Goal: Task Accomplishment & Management: Manage account settings

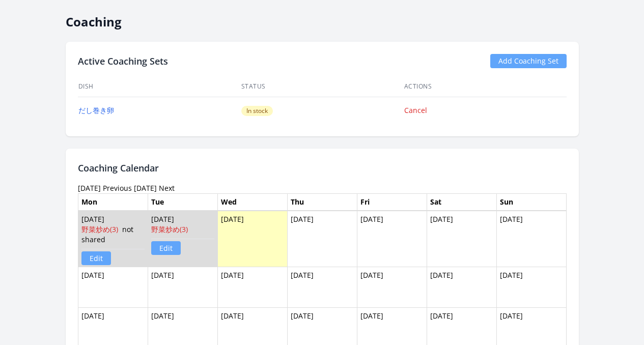
scroll to position [792, 0]
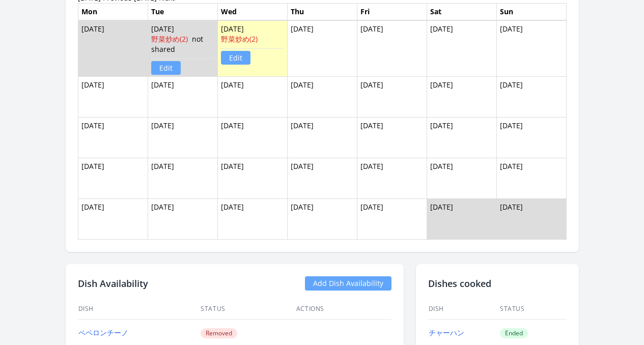
scroll to position [742, 0]
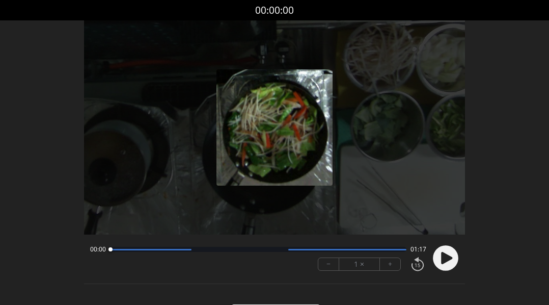
click at [446, 258] on icon at bounding box center [446, 258] width 11 height 12
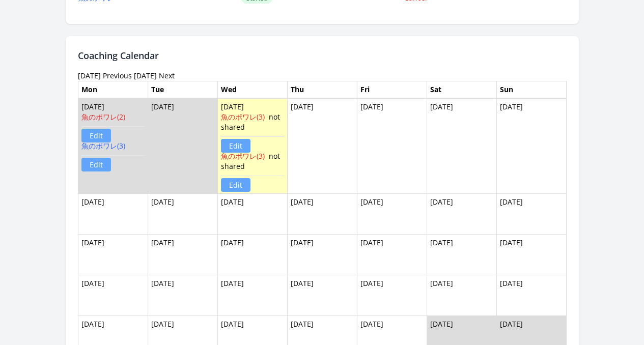
scroll to position [759, 0]
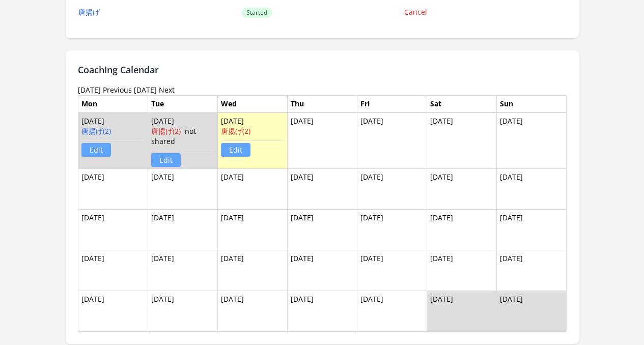
scroll to position [703, 0]
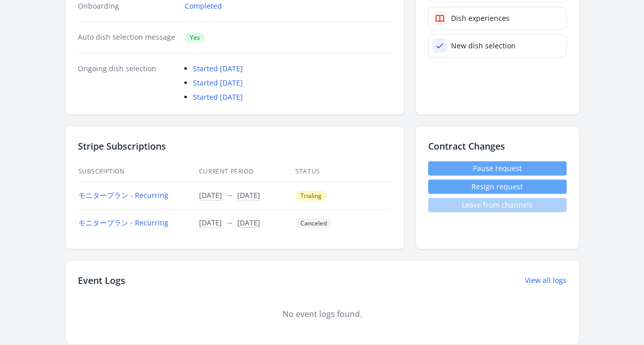
scroll to position [172, 0]
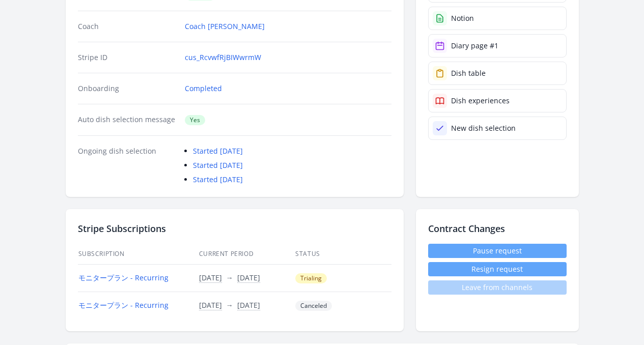
drag, startPoint x: 285, startPoint y: 278, endPoint x: 361, endPoint y: 275, distance: 76.5
click at [361, 275] on tr "モニタープラン - Recurring 29/Sep/2025 Time conversion UTC Mon, 29 Sep 2025 12:14PM As…" at bounding box center [235, 278] width 314 height 28
click at [367, 282] on td "Trialing" at bounding box center [343, 278] width 96 height 28
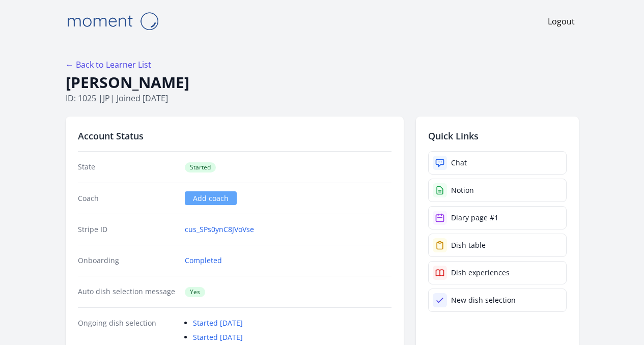
scroll to position [758, 0]
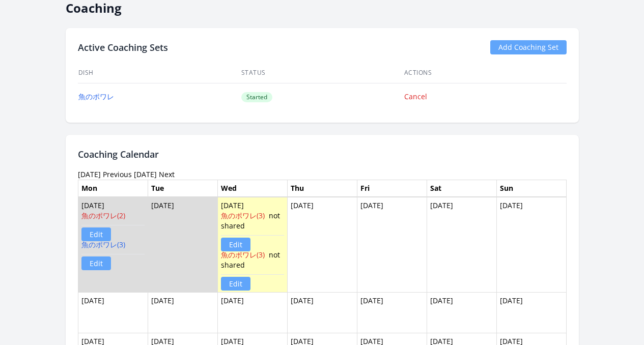
scroll to position [486, 0]
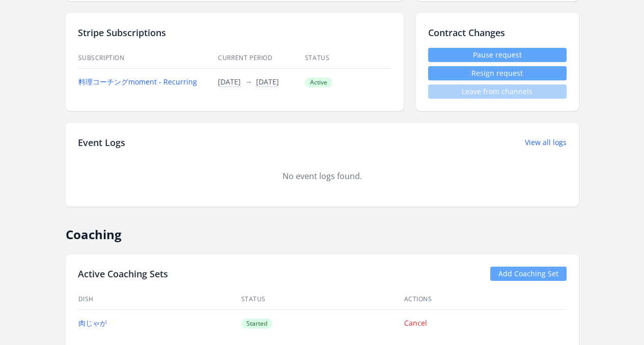
scroll to position [457, 0]
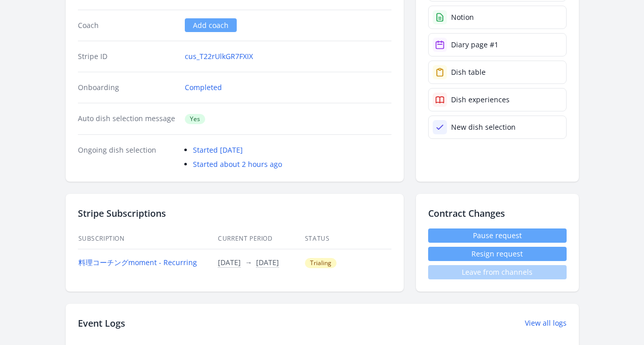
scroll to position [71, 0]
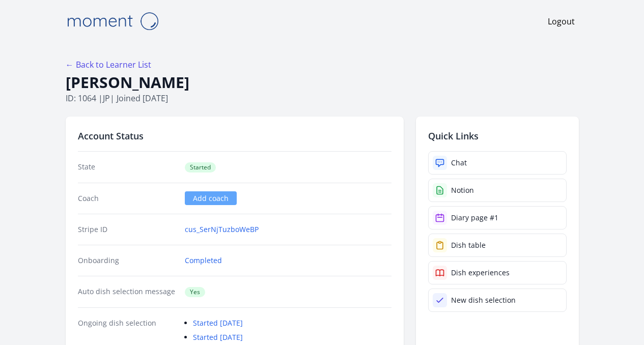
click at [319, 86] on h1 "Yui Nakamura" at bounding box center [322, 82] width 513 height 19
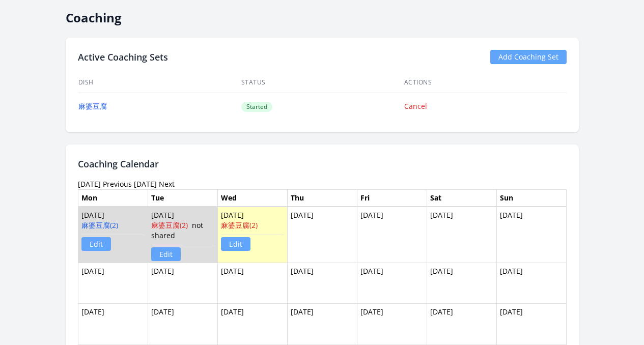
scroll to position [733, 0]
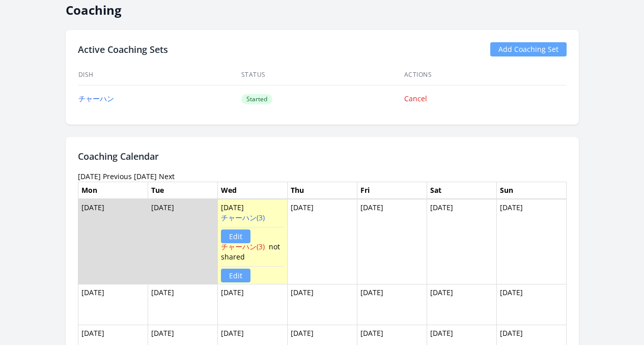
scroll to position [608, 0]
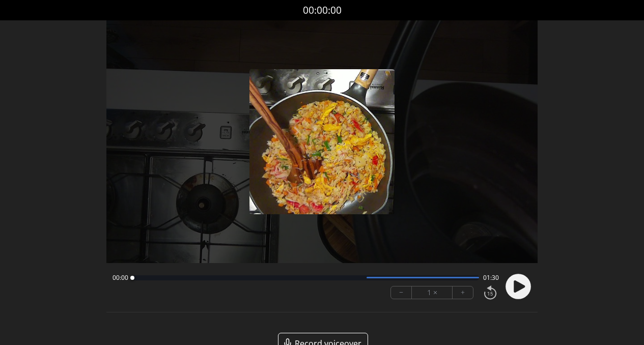
click at [514, 290] on icon at bounding box center [518, 287] width 26 height 26
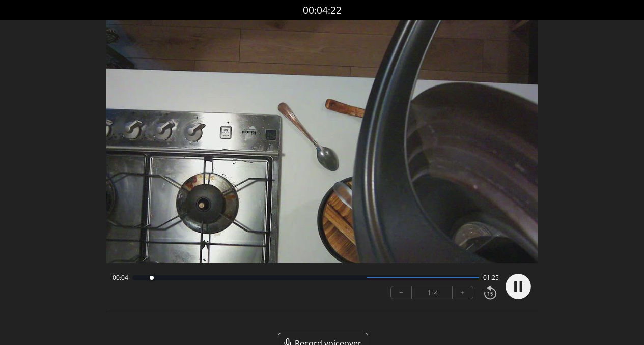
click at [174, 280] on div at bounding box center [305, 278] width 347 height 5
click at [197, 280] on div at bounding box center [305, 278] width 347 height 5
click at [211, 279] on div at bounding box center [305, 278] width 347 height 5
click at [227, 279] on div at bounding box center [305, 278] width 347 height 5
click at [226, 277] on div at bounding box center [233, 278] width 14 height 14
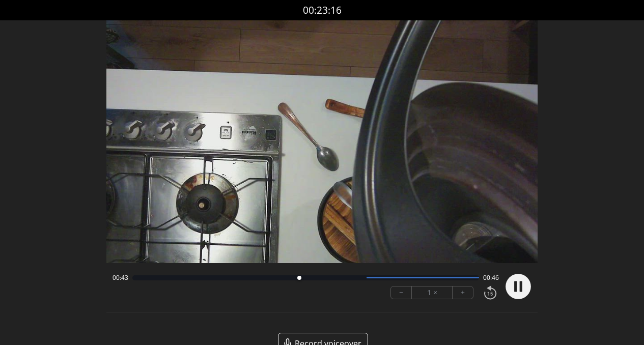
click at [311, 280] on div "00:43 00:46" at bounding box center [306, 278] width 387 height 8
click at [329, 281] on div "00:43 00:46" at bounding box center [306, 278] width 387 height 8
click at [332, 277] on div at bounding box center [305, 278] width 347 height 5
click at [362, 278] on div at bounding box center [305, 278] width 347 height 5
click at [377, 279] on div at bounding box center [305, 278] width 347 height 5
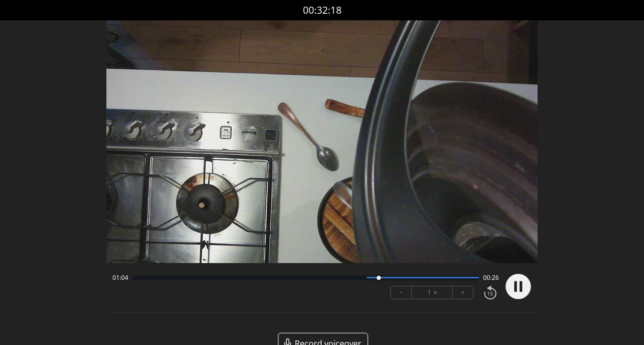
click at [417, 278] on div at bounding box center [423, 278] width 113 height 2
click at [467, 279] on div at bounding box center [305, 278] width 347 height 5
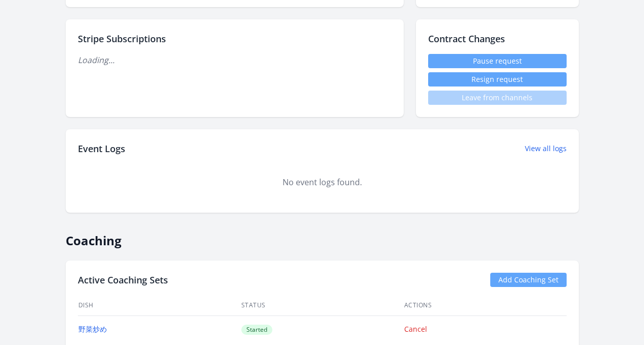
scroll to position [623, 0]
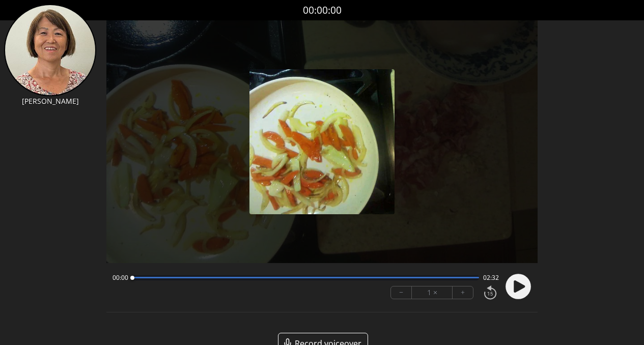
click at [517, 285] on icon at bounding box center [519, 287] width 11 height 12
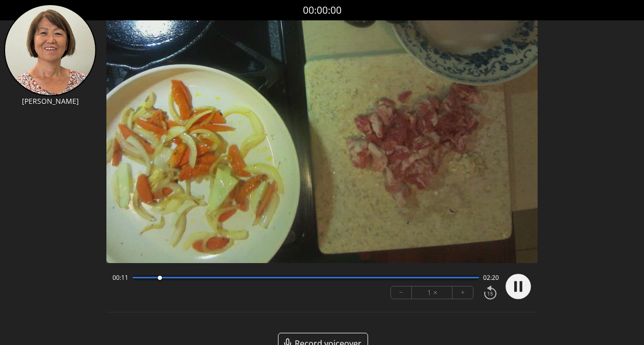
click at [183, 278] on div at bounding box center [305, 278] width 347 height 2
click at [227, 278] on div at bounding box center [305, 278] width 347 height 2
click at [270, 280] on div at bounding box center [305, 278] width 347 height 5
click at [342, 279] on div at bounding box center [305, 278] width 347 height 5
click at [404, 280] on div at bounding box center [305, 278] width 347 height 5
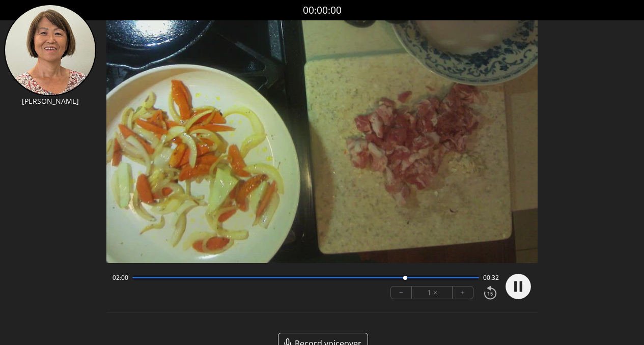
click at [457, 280] on div at bounding box center [305, 278] width 347 height 5
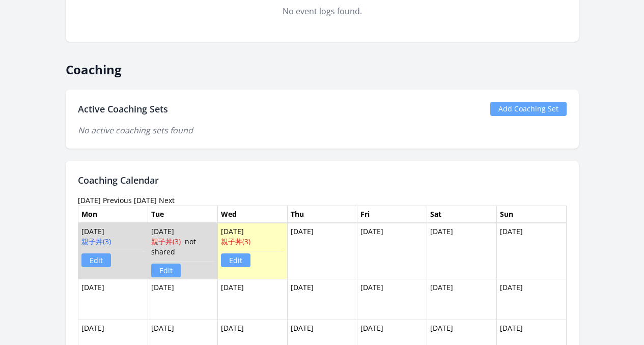
scroll to position [620, 0]
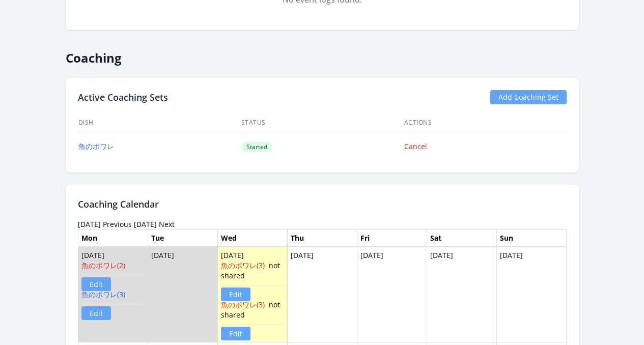
scroll to position [780, 0]
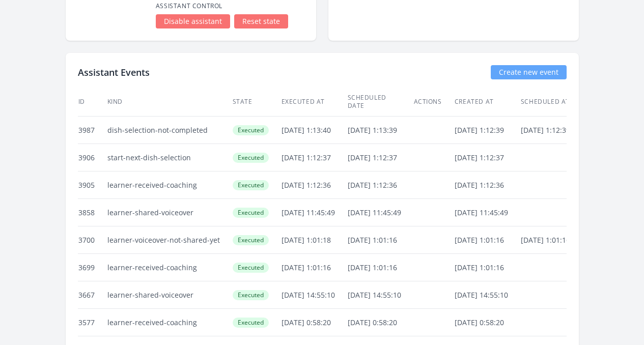
scroll to position [2337, 0]
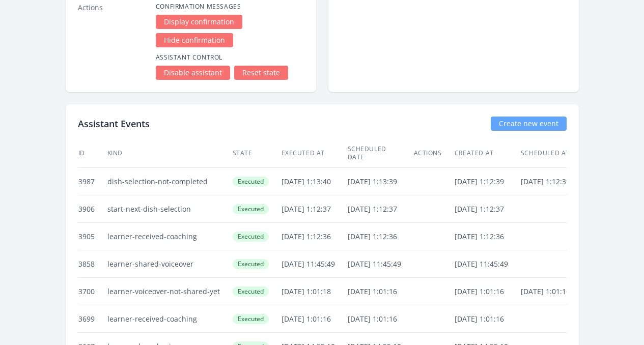
click at [567, 117] on link "Create new event" at bounding box center [529, 124] width 76 height 14
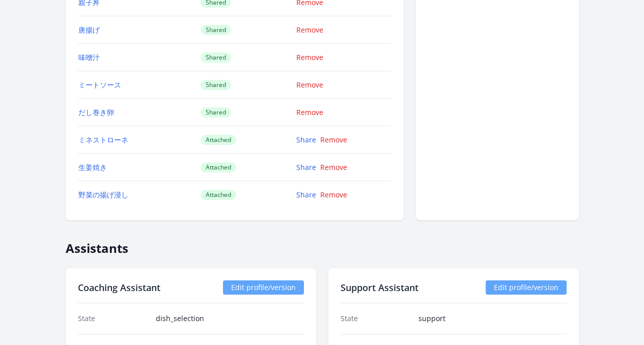
scroll to position [1561, 0]
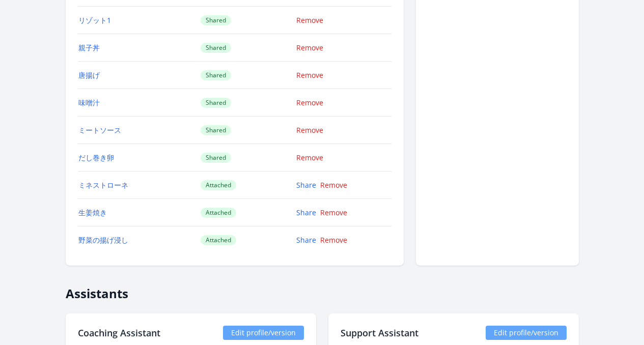
drag, startPoint x: 178, startPoint y: 183, endPoint x: 220, endPoint y: 238, distance: 69.2
click at [222, 242] on td "Attached" at bounding box center [248, 241] width 96 height 28
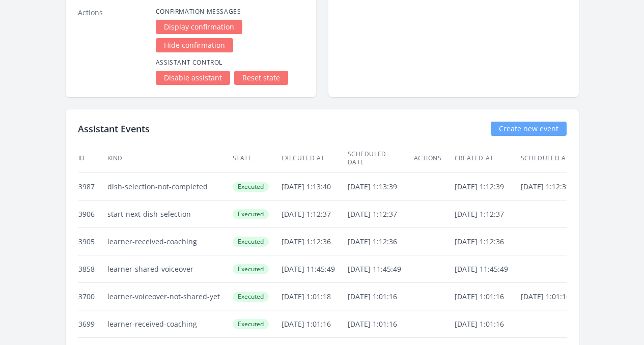
scroll to position [2394, 0]
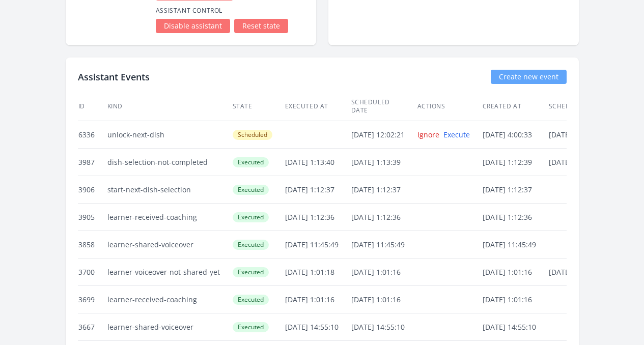
scroll to position [2377, 0]
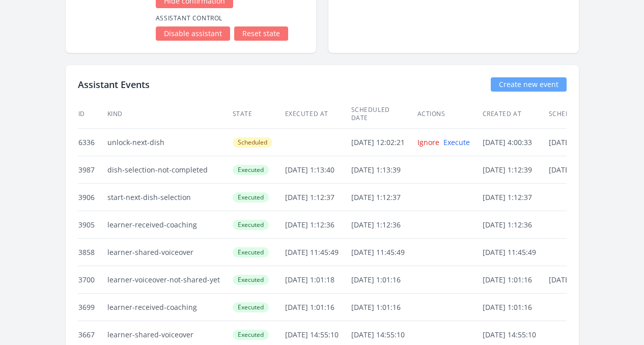
drag, startPoint x: 404, startPoint y: 107, endPoint x: 311, endPoint y: 103, distance: 93.3
click at [309, 129] on td at bounding box center [318, 143] width 66 height 28
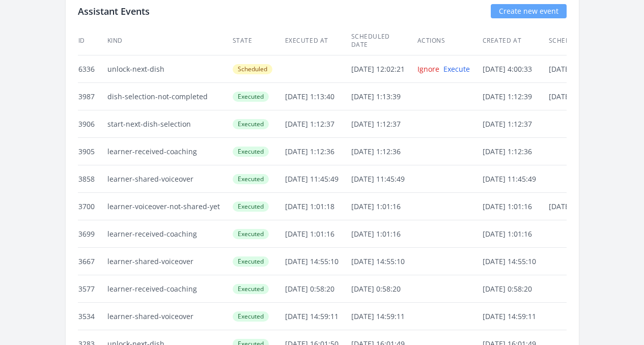
scroll to position [2339, 0]
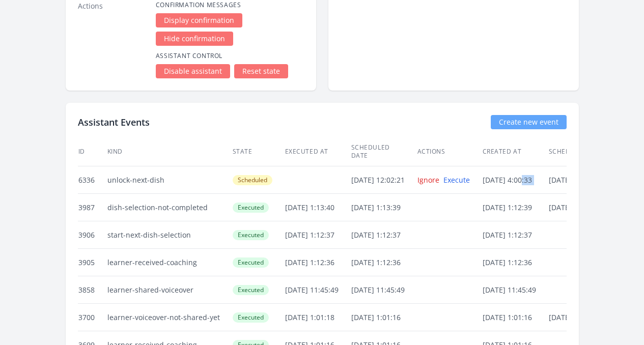
drag, startPoint x: 570, startPoint y: 145, endPoint x: 508, endPoint y: 145, distance: 62.1
click at [549, 167] on td "01/Oct/2025 4:00:33" at bounding box center [515, 181] width 66 height 28
drag, startPoint x: 559, startPoint y: 144, endPoint x: 568, endPoint y: 145, distance: 9.7
click at [549, 167] on td "01/Oct/2025 4:00:33" at bounding box center [515, 181] width 66 height 28
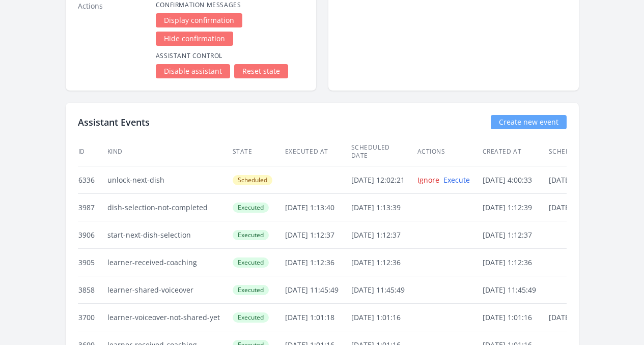
click at [577, 167] on td "01/Oct/2025 4:00:33" at bounding box center [582, 181] width 66 height 28
click at [576, 167] on td "01/Oct/2025 4:00:33" at bounding box center [582, 181] width 66 height 28
click at [576, 167] on td "[DATE] 4:00:33" at bounding box center [582, 181] width 66 height 28
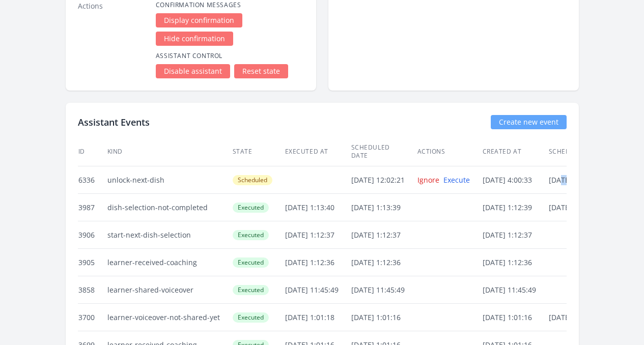
click at [570, 167] on td "[DATE] 4:00:33" at bounding box center [582, 181] width 66 height 28
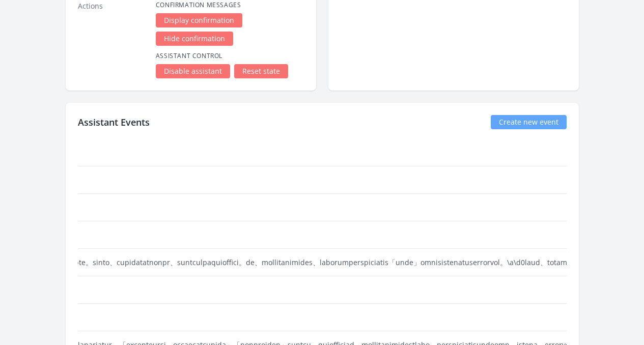
scroll to position [0, 1407]
drag, startPoint x: 568, startPoint y: 144, endPoint x: 228, endPoint y: 149, distance: 340.3
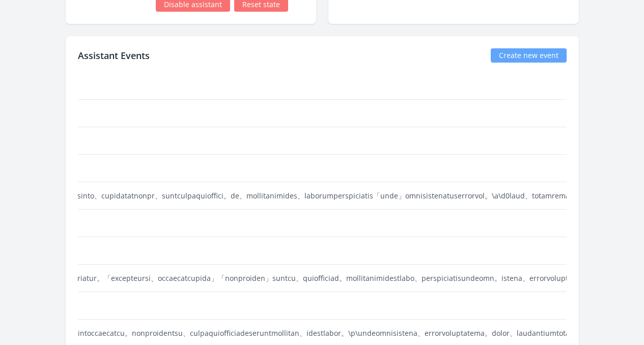
scroll to position [2433, 0]
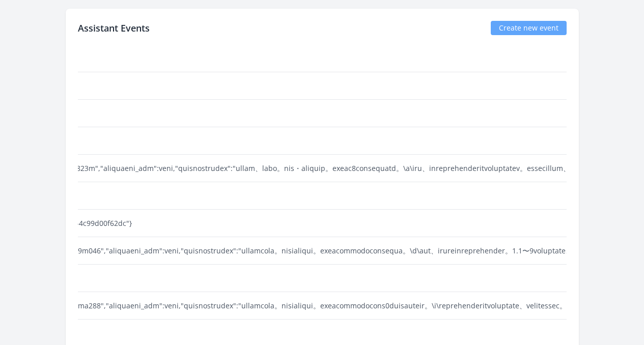
drag, startPoint x: 342, startPoint y: 153, endPoint x: 0, endPoint y: 150, distance: 342.3
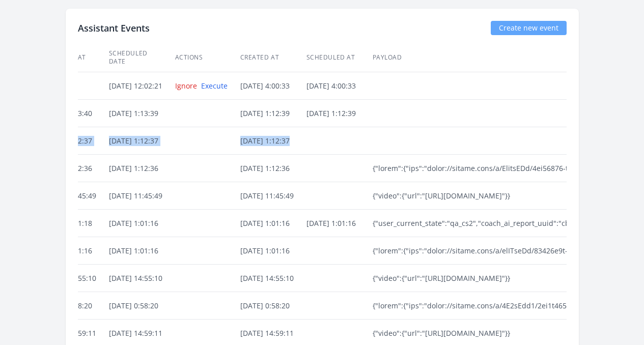
scroll to position [0, 19]
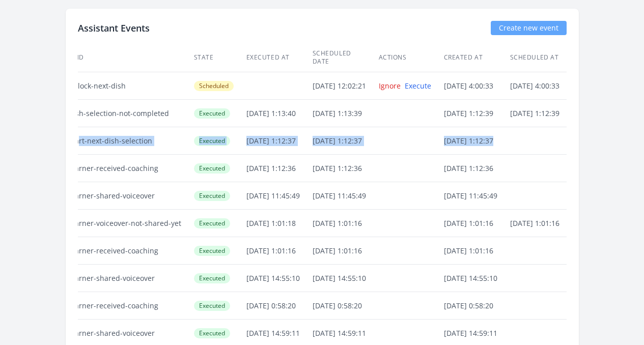
drag, startPoint x: 318, startPoint y: 94, endPoint x: 17, endPoint y: 98, distance: 301.1
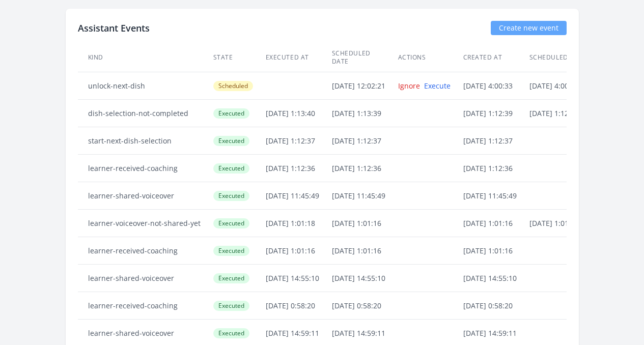
click at [473, 182] on td "[DATE] 11:45:49" at bounding box center [496, 196] width 66 height 28
drag, startPoint x: 590, startPoint y: 145, endPoint x: 616, endPoint y: 149, distance: 26.2
click at [570, 100] on td "[DATE] 1:12:39" at bounding box center [562, 114] width 66 height 28
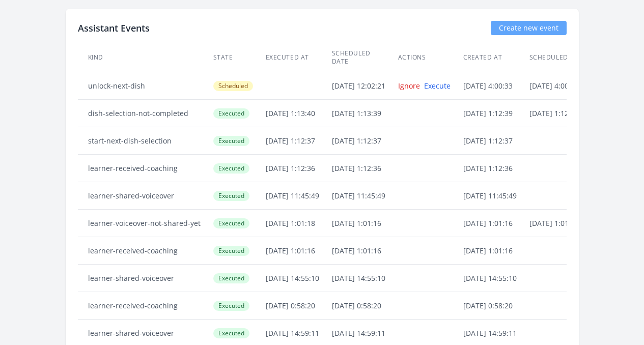
drag, startPoint x: 569, startPoint y: 79, endPoint x: 609, endPoint y: 83, distance: 39.9
click at [579, 83] on div "Assistant Events Create new event ID Kind State Executed at Scheduled date Acti…" at bounding box center [322, 321] width 513 height 625
click at [594, 100] on td "[DATE] 1:12:39" at bounding box center [562, 114] width 66 height 28
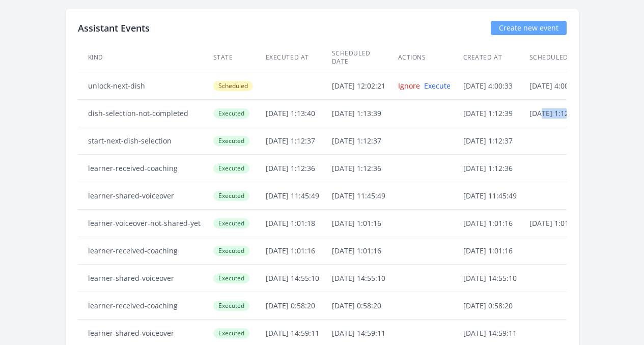
click at [594, 100] on td "[DATE] 1:12:39" at bounding box center [562, 114] width 66 height 28
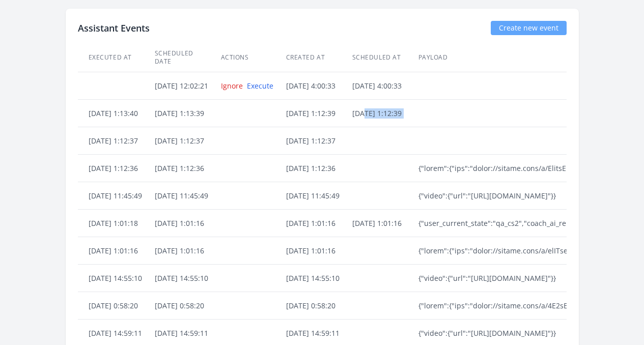
drag, startPoint x: 594, startPoint y: 78, endPoint x: 615, endPoint y: 79, distance: 20.9
click at [579, 79] on div "Assistant Events Create new event ID Kind State Executed at Scheduled date Acti…" at bounding box center [322, 321] width 513 height 625
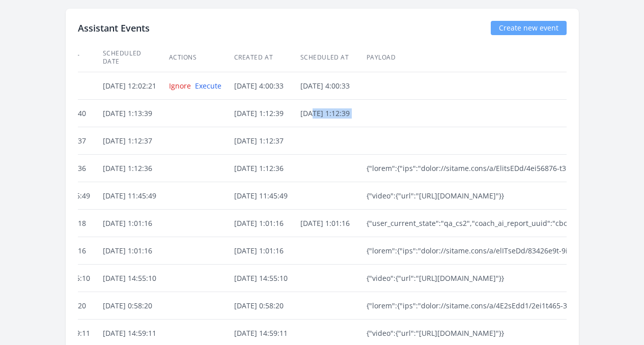
click at [193, 155] on td at bounding box center [201, 169] width 65 height 28
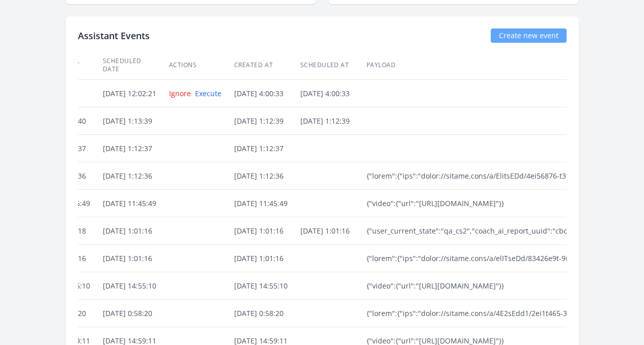
scroll to position [2336, 0]
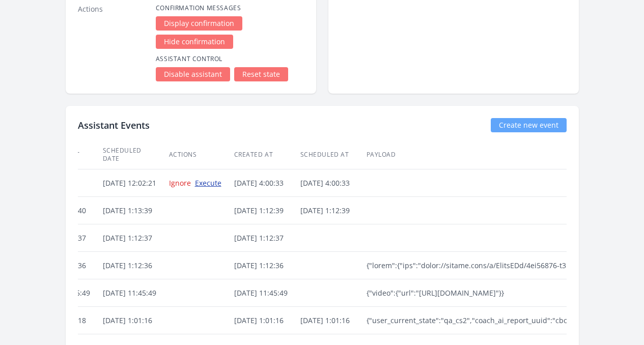
click at [216, 178] on link "Execute" at bounding box center [208, 183] width 26 height 10
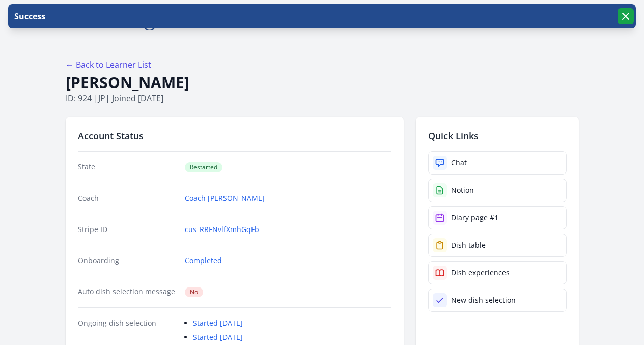
click at [629, 16] on icon "button" at bounding box center [626, 16] width 12 height 12
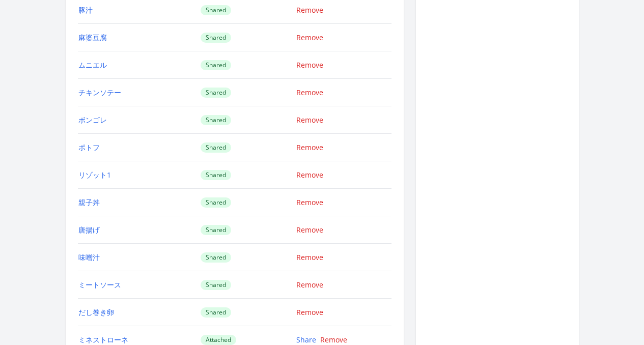
scroll to position [1556, 0]
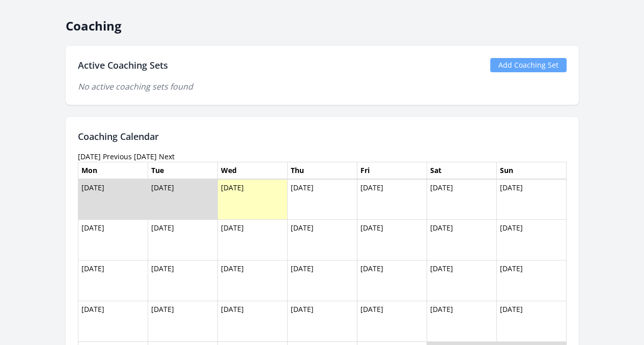
scroll to position [583, 0]
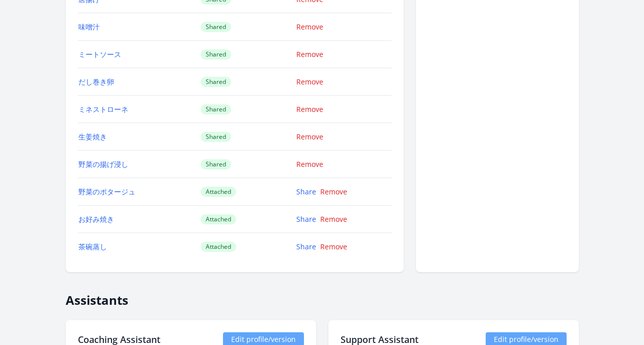
scroll to position [1512, 0]
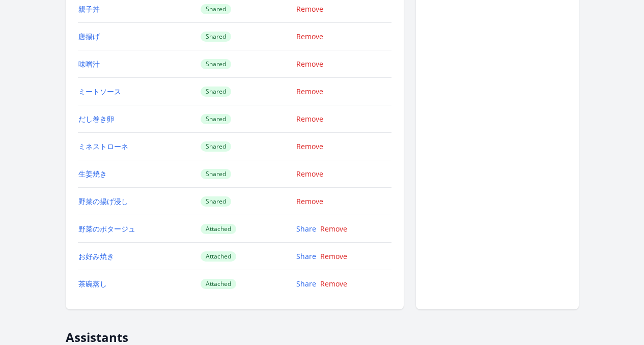
scroll to position [1599, 0]
click at [105, 201] on td "野菜の揚げ浸し" at bounding box center [139, 202] width 123 height 28
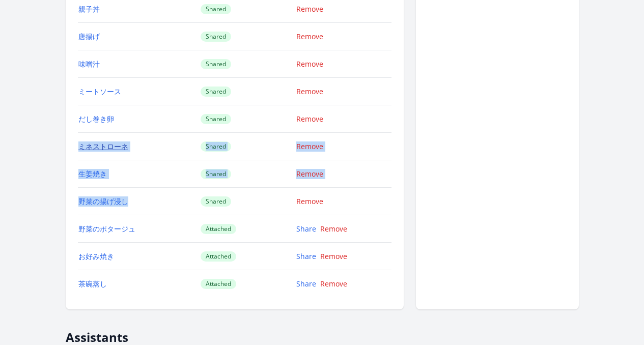
drag, startPoint x: 105, startPoint y: 203, endPoint x: 45, endPoint y: 150, distance: 80.1
click at [114, 199] on td "野菜の揚げ浸し" at bounding box center [139, 202] width 123 height 28
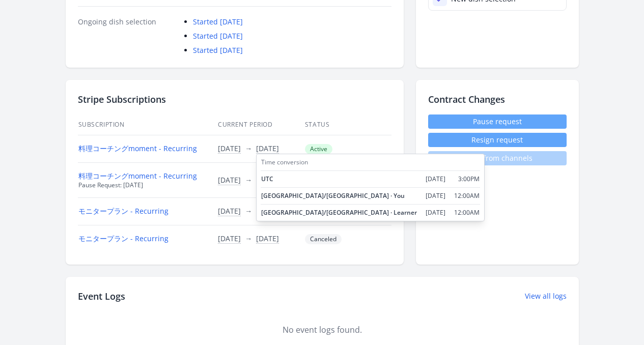
scroll to position [352, 0]
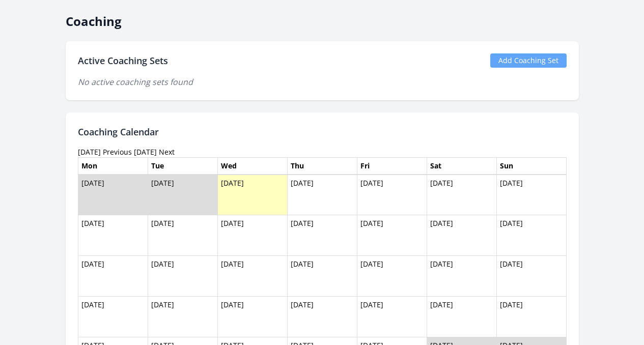
scroll to position [629, 0]
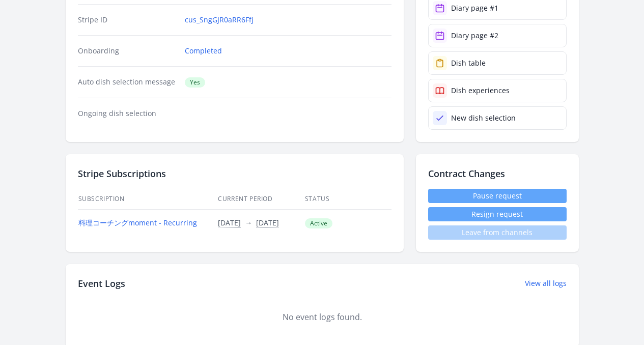
scroll to position [160, 0]
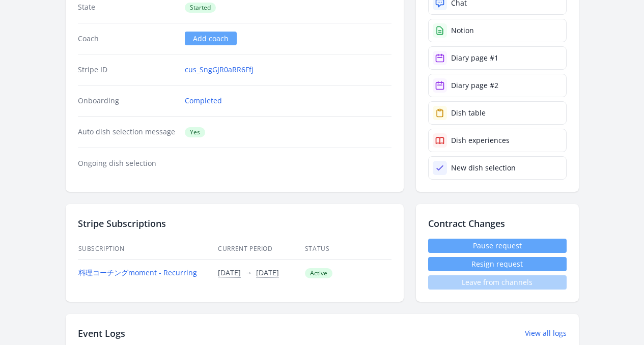
click at [450, 264] on button "Resign request" at bounding box center [497, 264] width 139 height 14
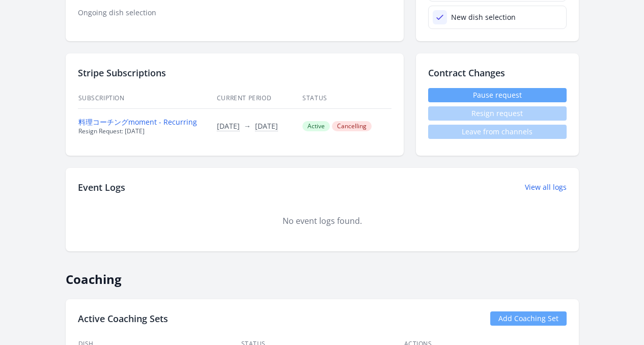
scroll to position [246, 0]
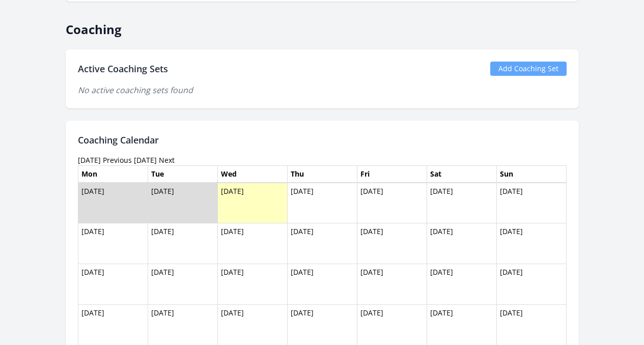
scroll to position [606, 0]
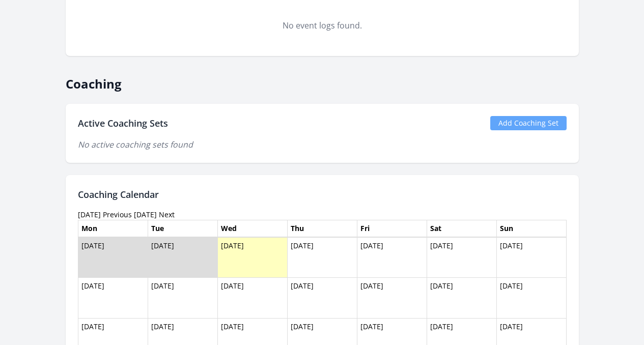
click at [539, 123] on link "Add Coaching Set" at bounding box center [529, 123] width 76 height 14
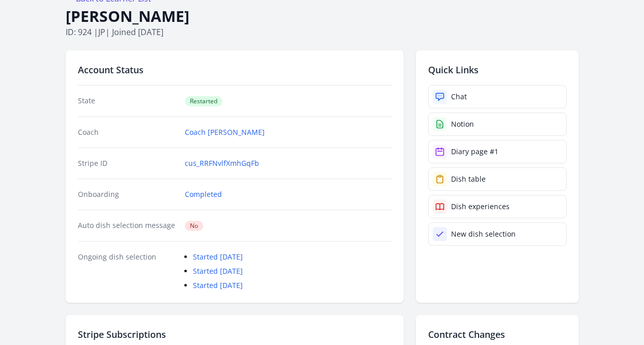
scroll to position [0, 0]
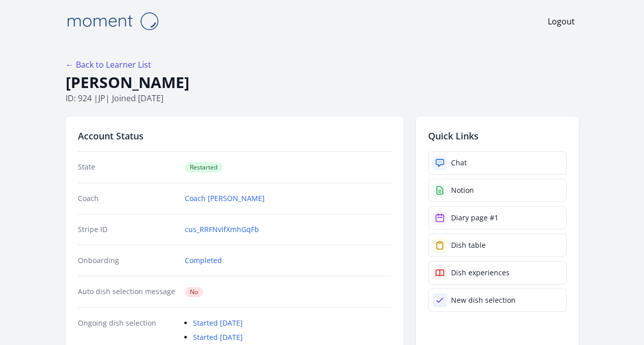
click at [336, 84] on h1 "[PERSON_NAME]" at bounding box center [322, 82] width 513 height 19
